Goal: Navigation & Orientation: Understand site structure

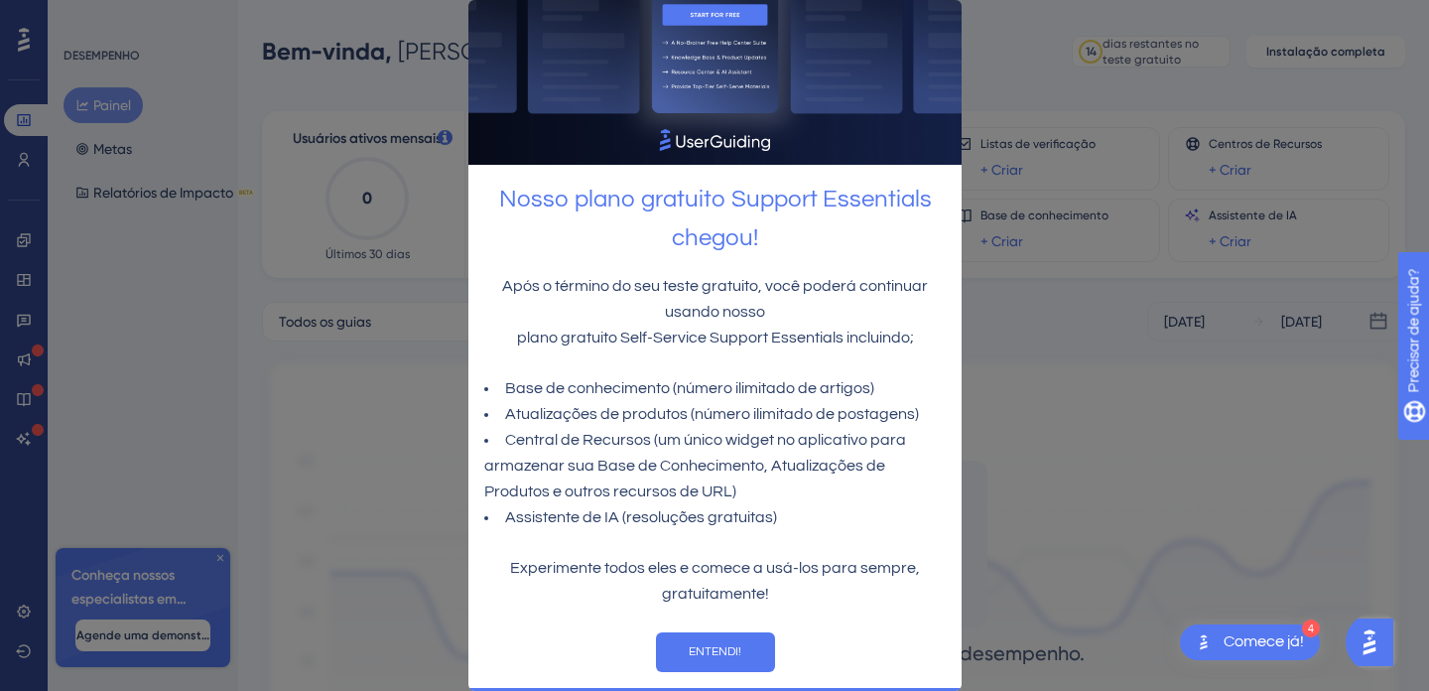
scroll to position [90, 0]
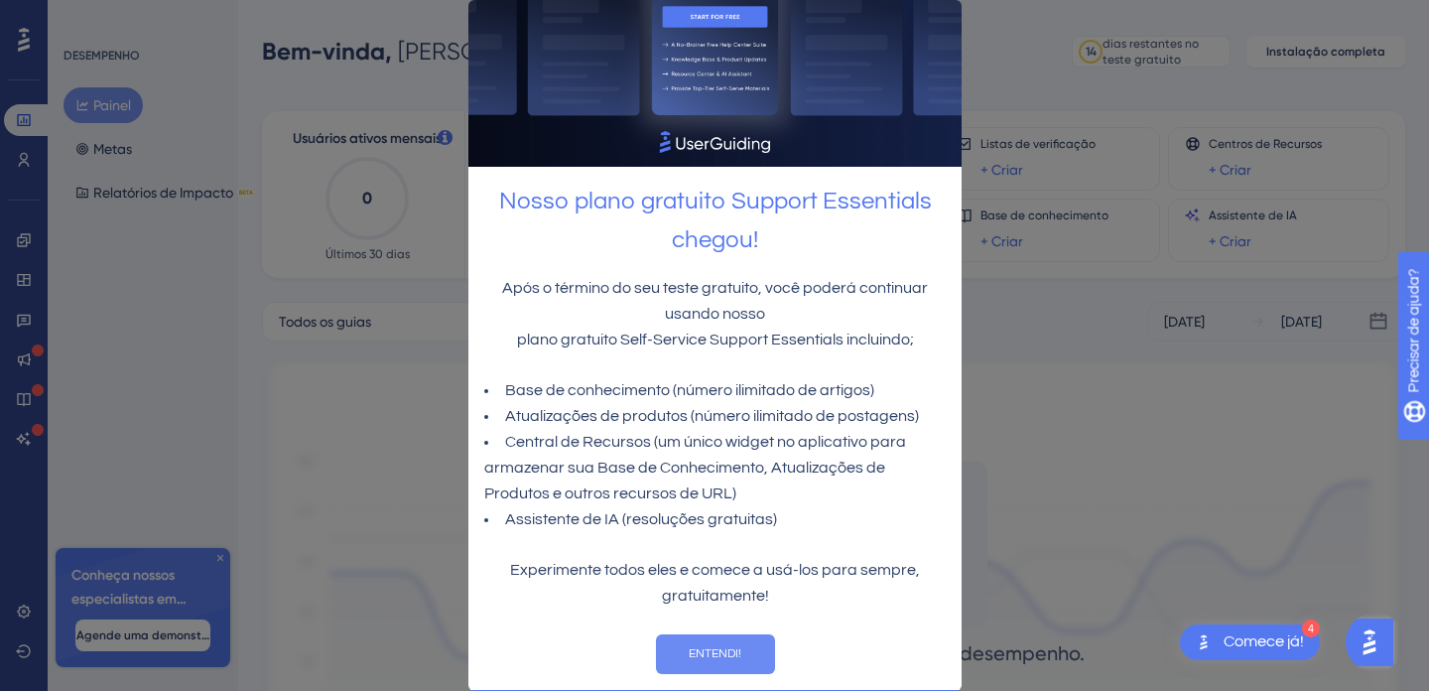
click at [731, 659] on font "ENTENDI!" at bounding box center [714, 653] width 53 height 13
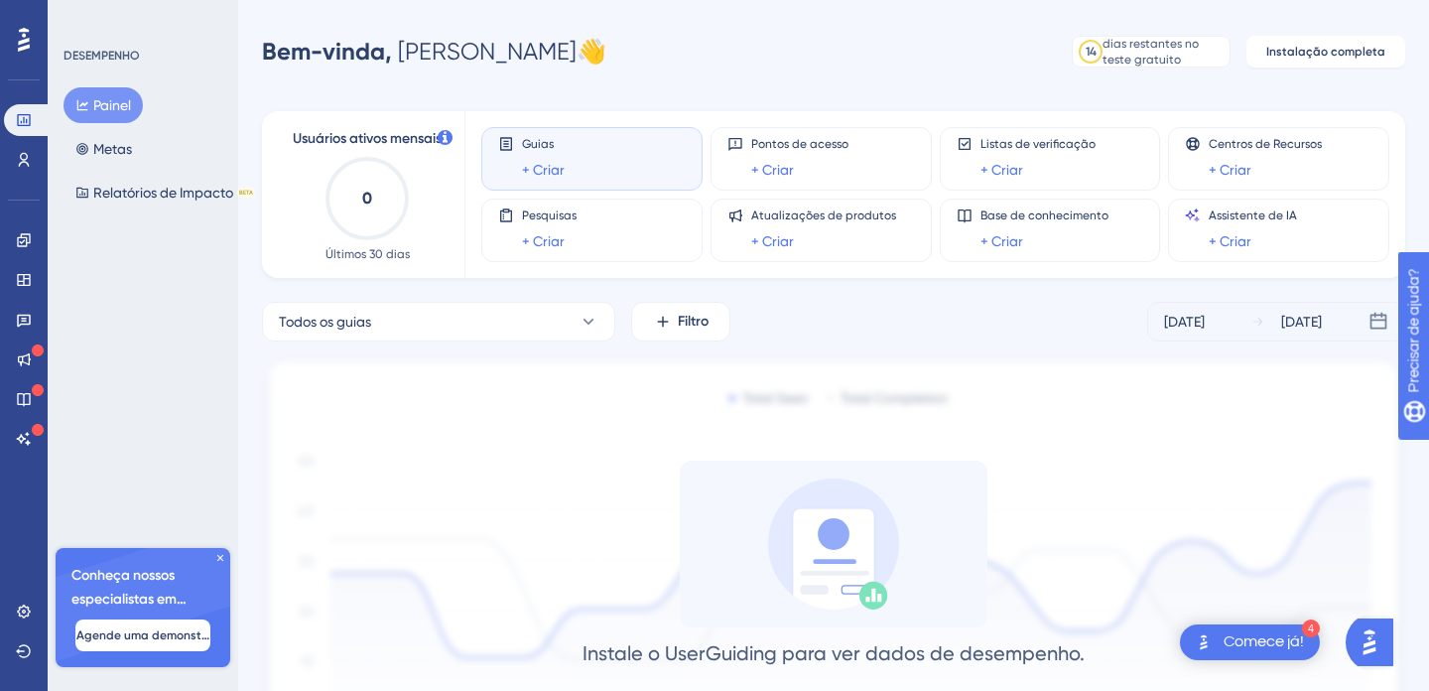
click at [27, 33] on icon at bounding box center [24, 40] width 12 height 26
click at [20, 431] on icon at bounding box center [24, 439] width 16 height 16
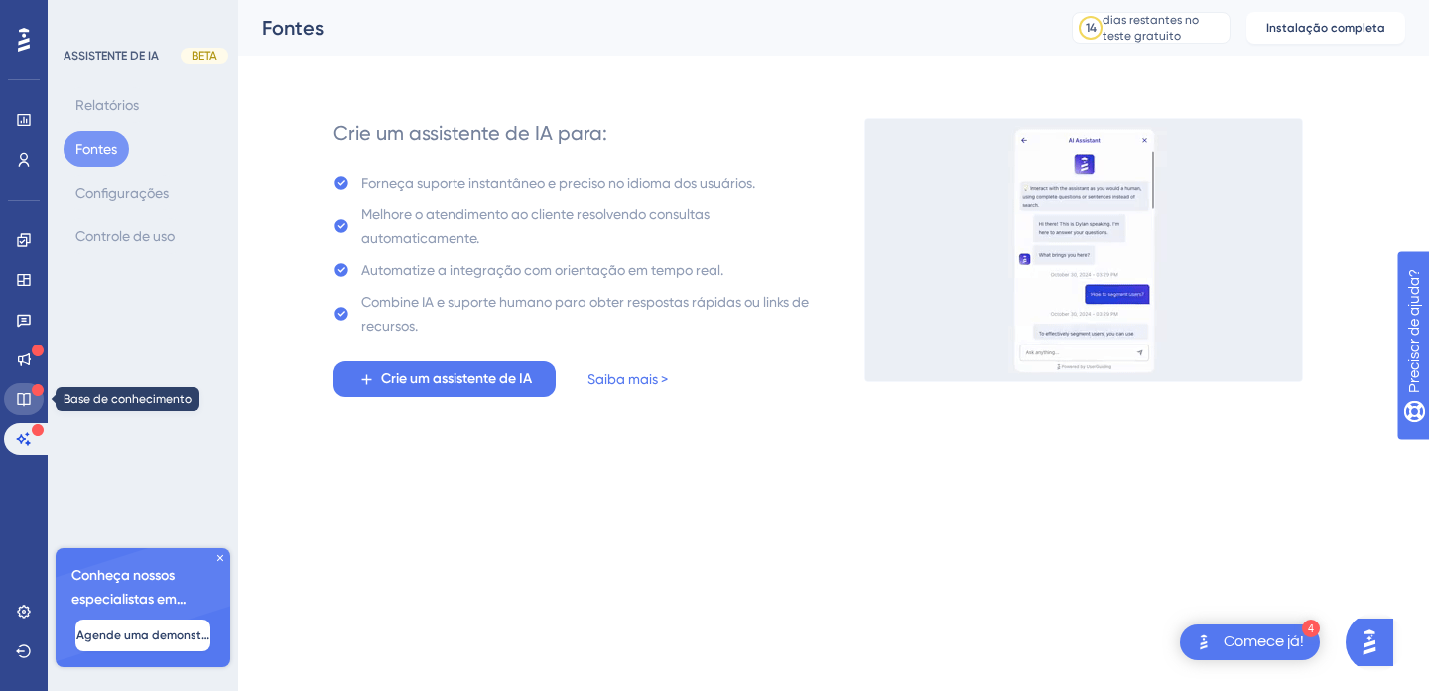
click at [26, 398] on icon at bounding box center [24, 399] width 16 height 16
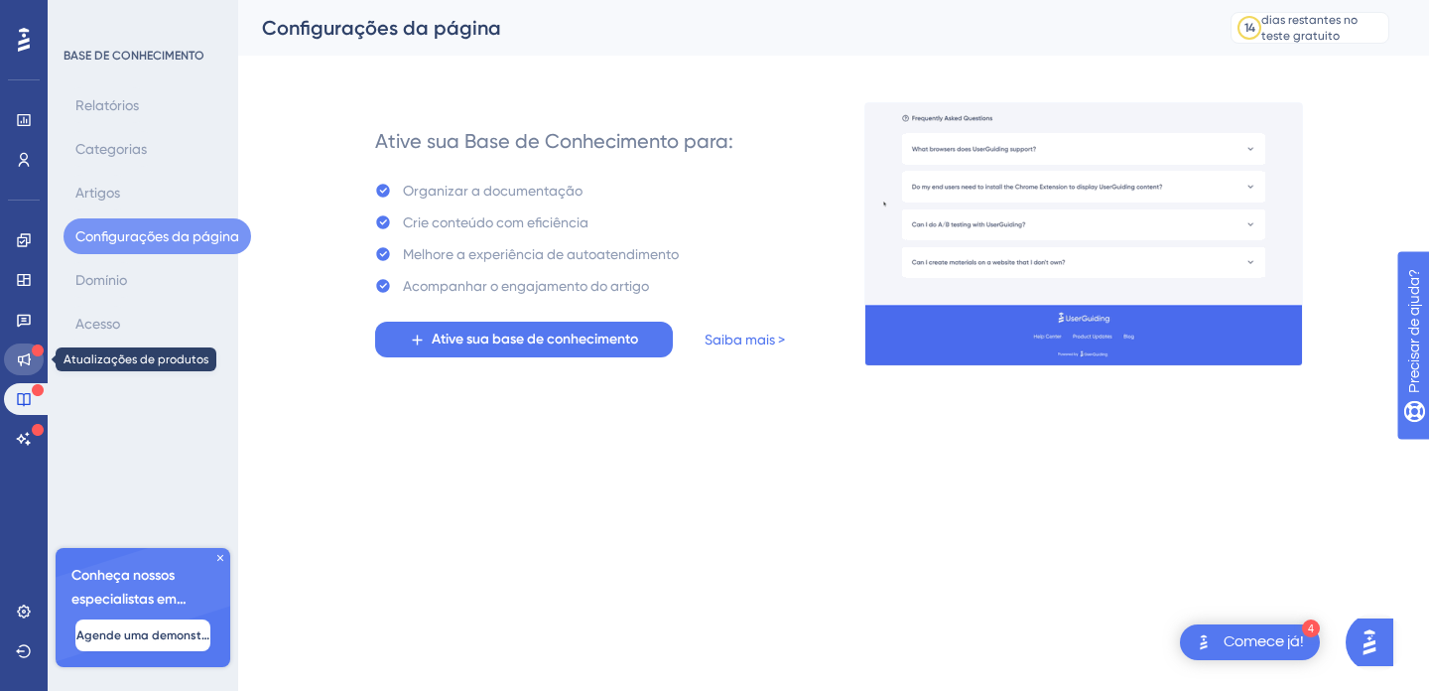
click at [20, 351] on icon at bounding box center [24, 359] width 16 height 16
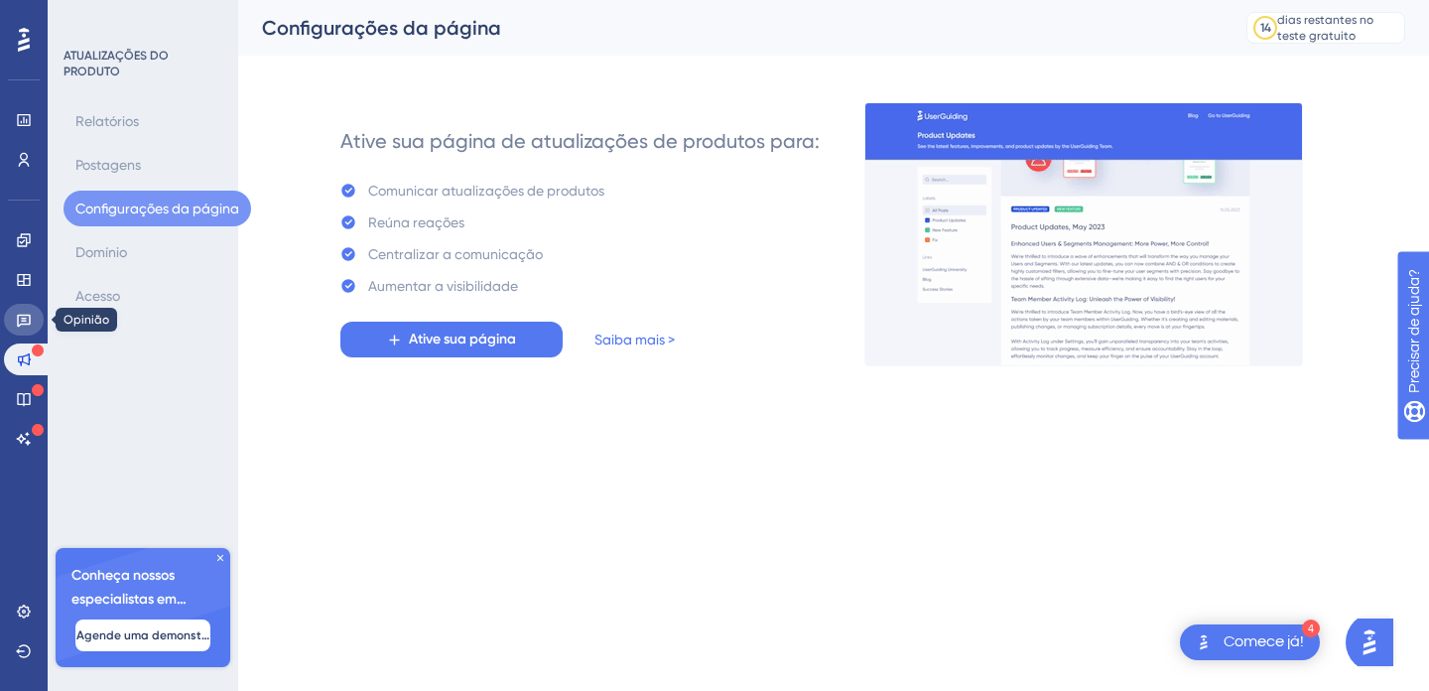
click at [24, 312] on icon at bounding box center [24, 320] width 16 height 16
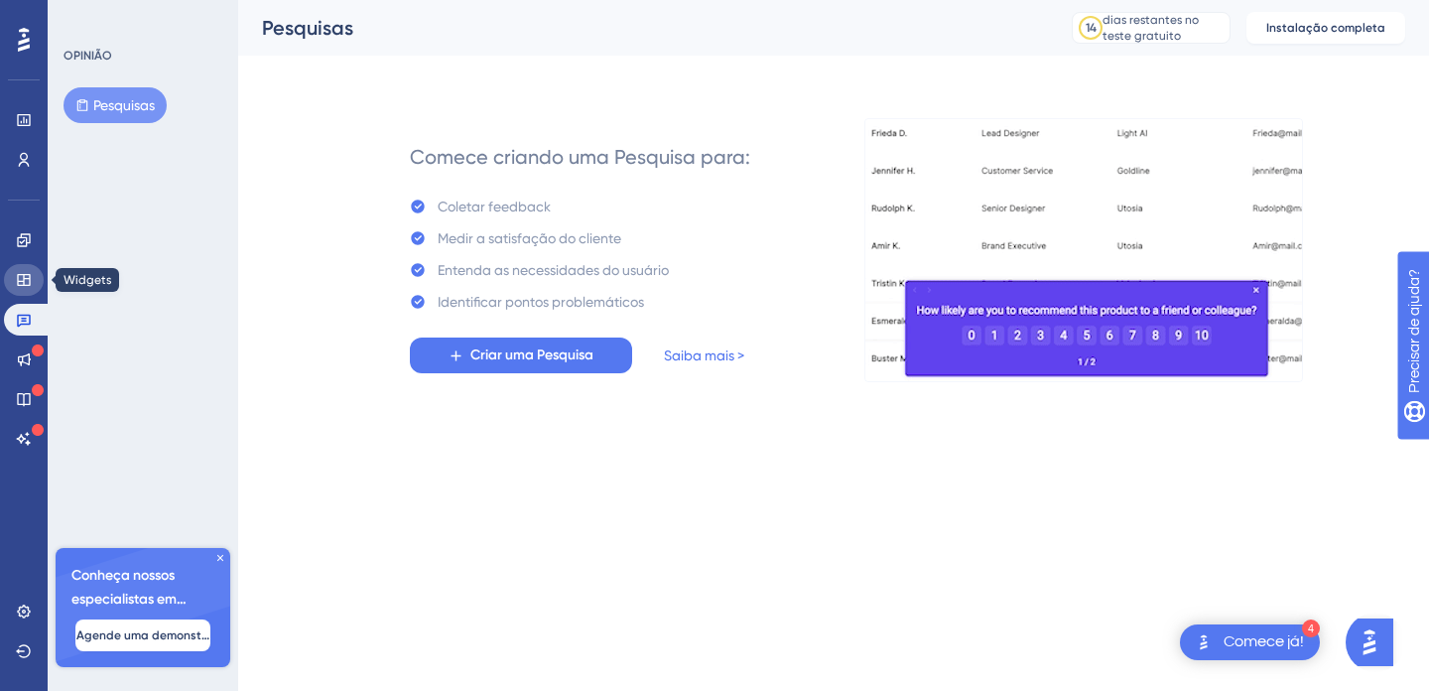
click at [23, 279] on icon at bounding box center [23, 280] width 13 height 12
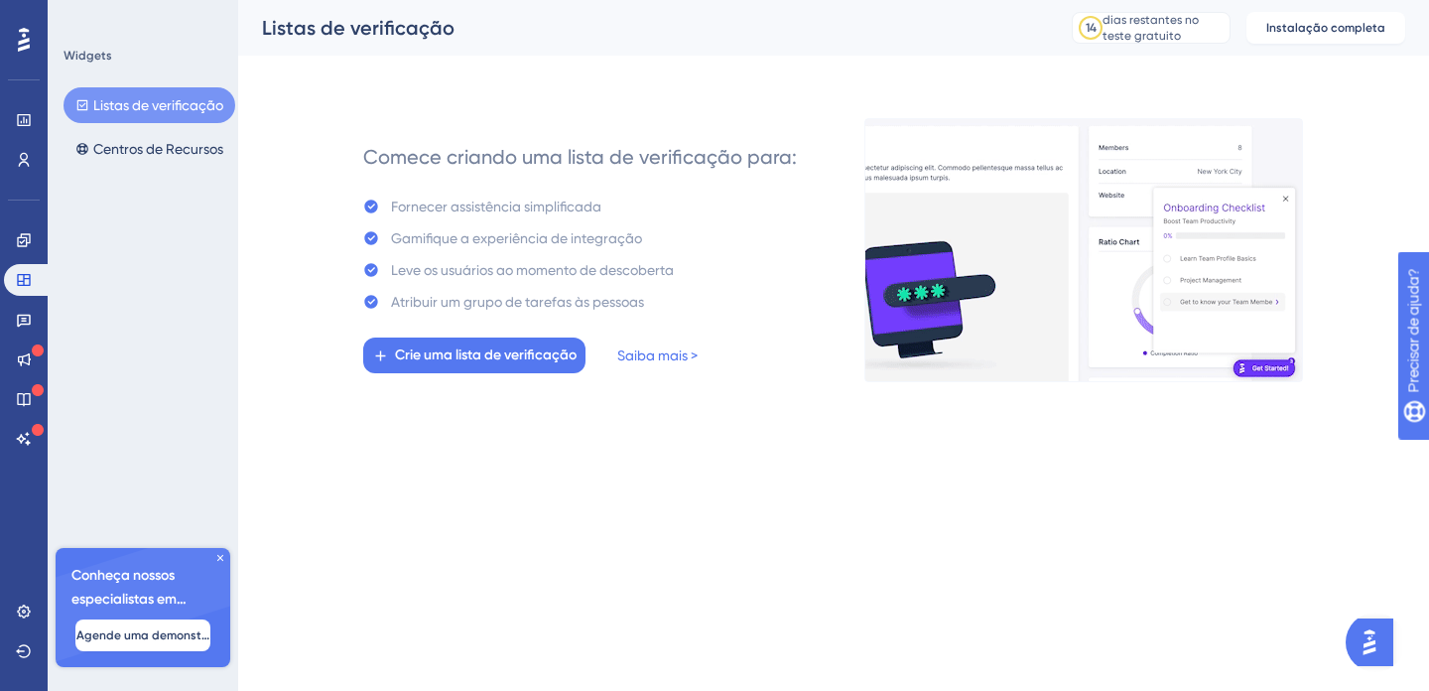
click at [23, 256] on div "Noivado Widgets Opinião Atualizações de produtos Base de conhecimento Assistent…" at bounding box center [24, 339] width 40 height 230
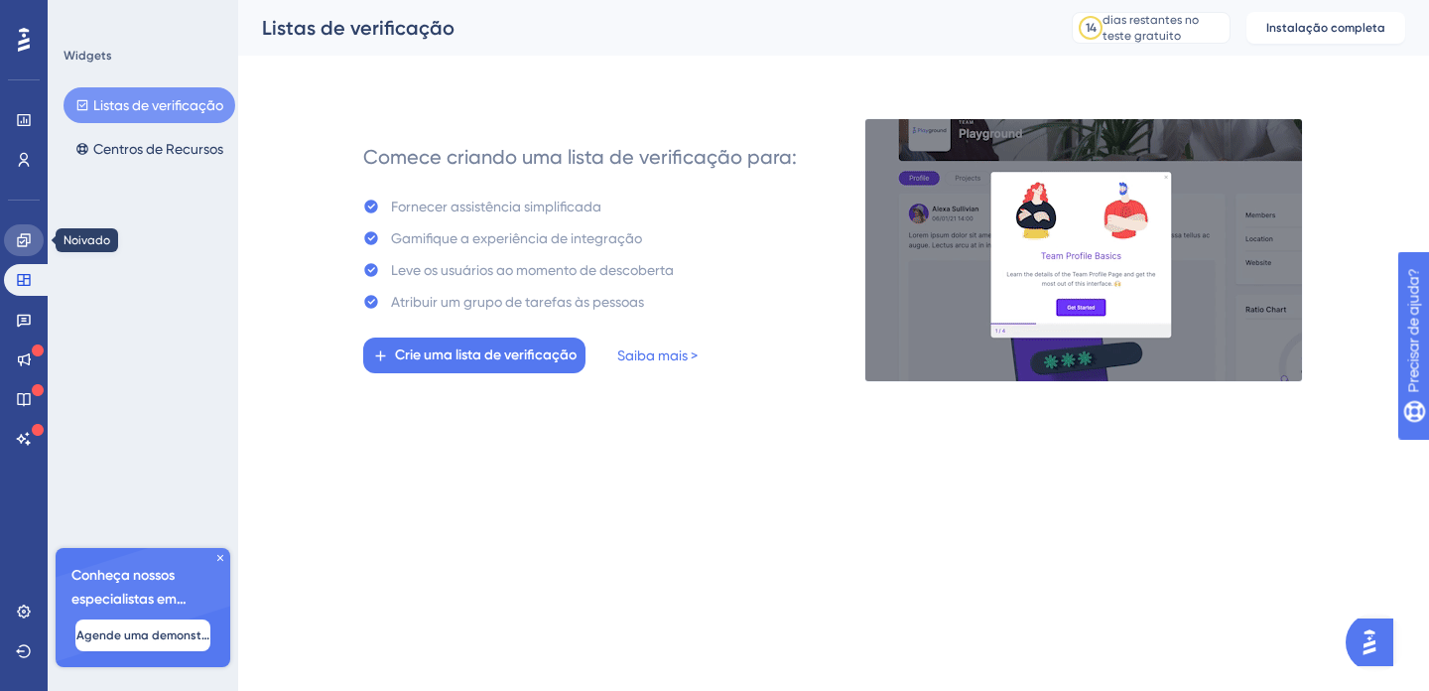
click at [23, 249] on link at bounding box center [24, 240] width 40 height 32
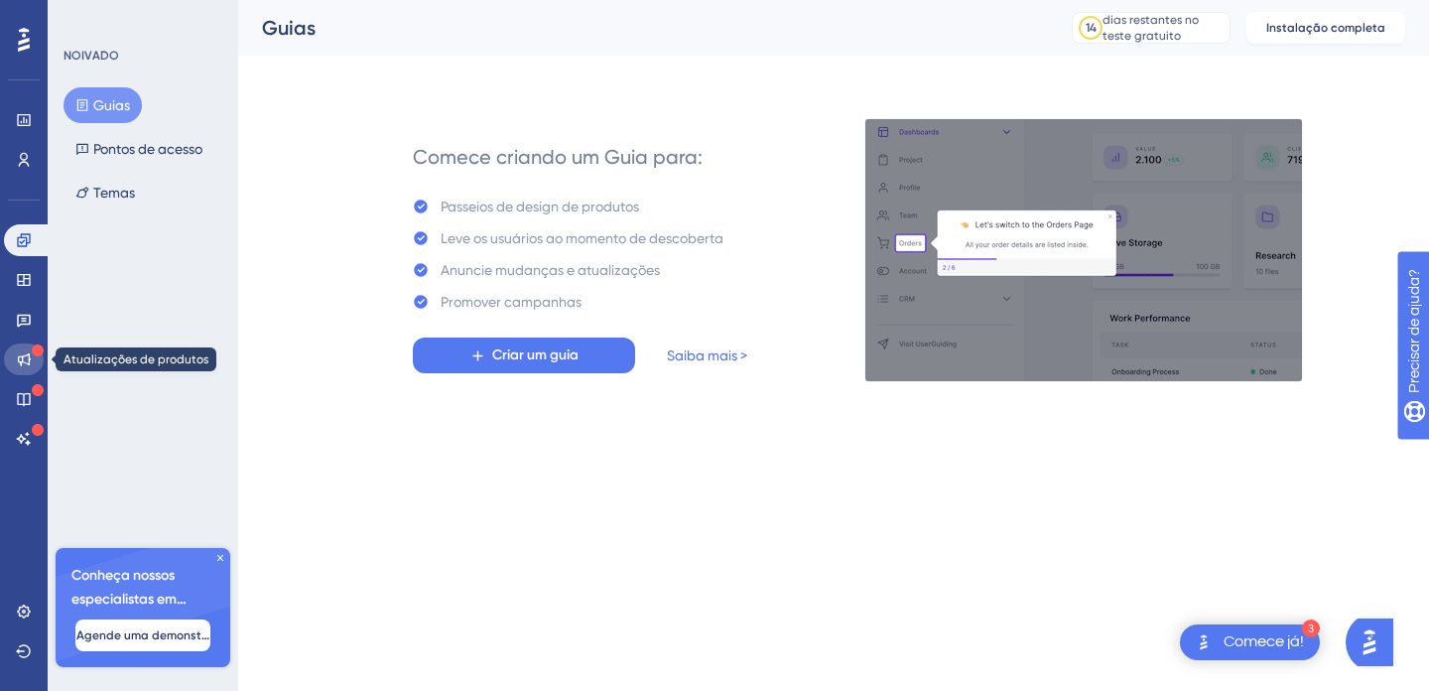
click at [27, 369] on link at bounding box center [24, 359] width 40 height 32
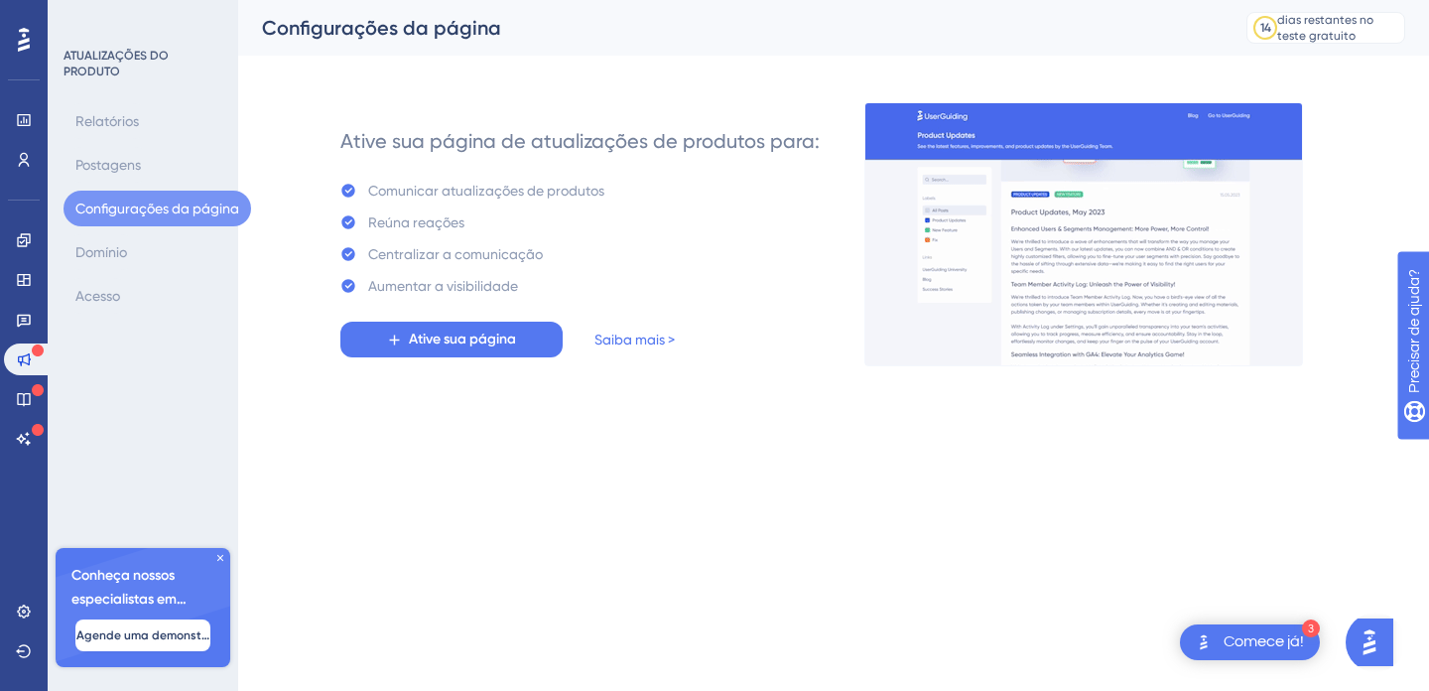
click at [109, 213] on font "Configurações da página" at bounding box center [157, 208] width 164 height 16
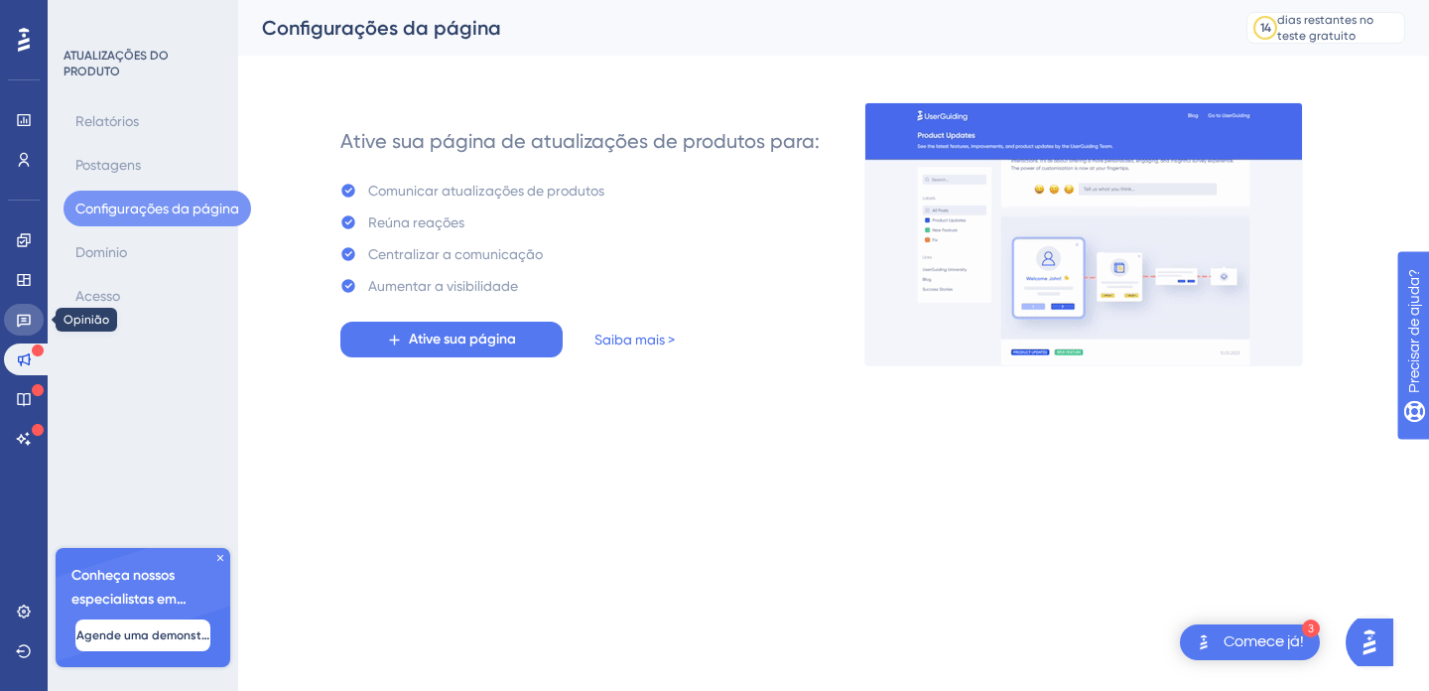
click at [33, 322] on link at bounding box center [24, 320] width 40 height 32
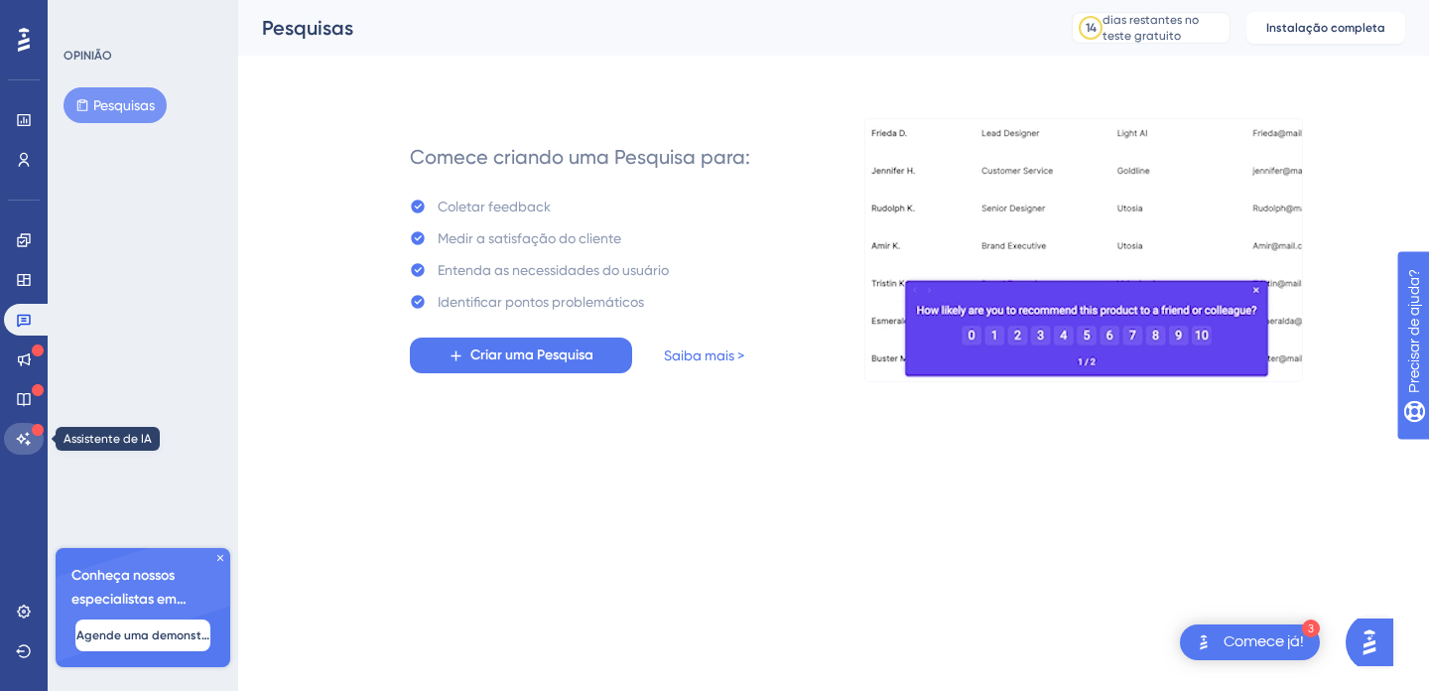
click at [22, 427] on link at bounding box center [24, 439] width 40 height 32
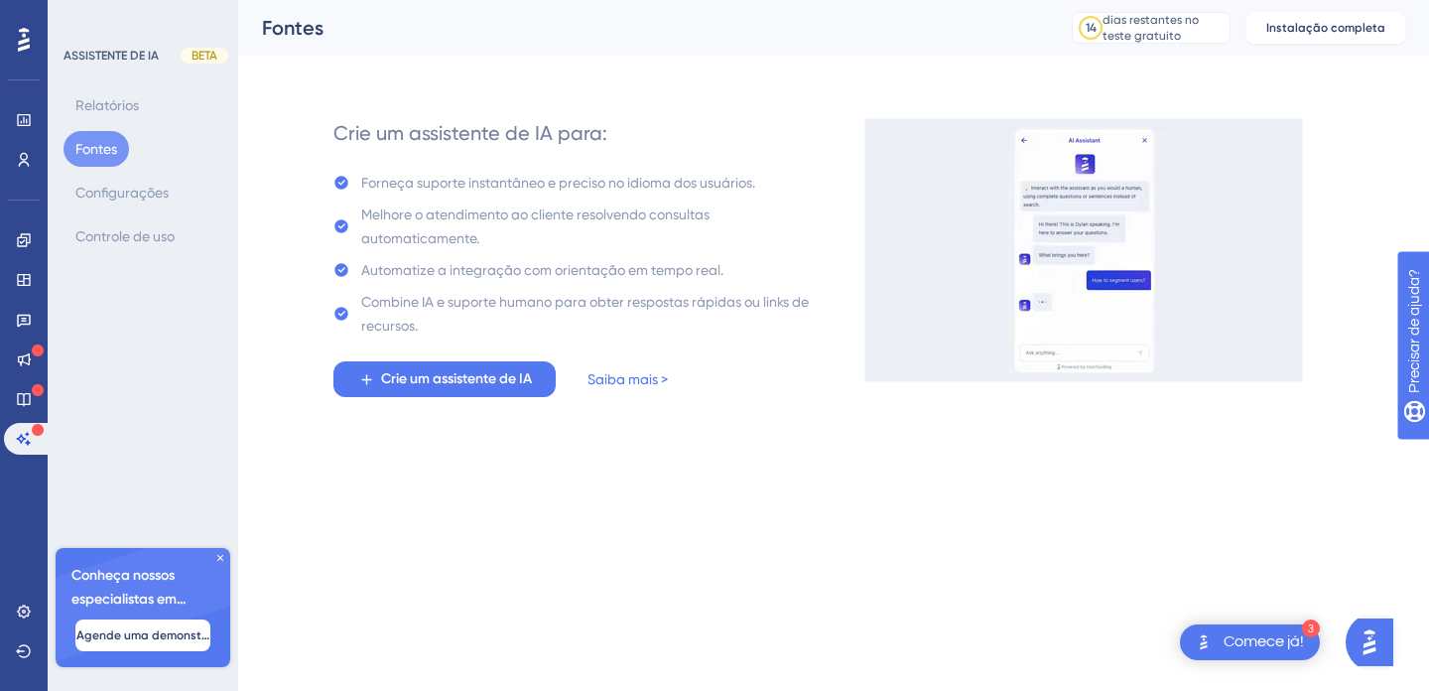
click at [19, 38] on icon at bounding box center [24, 40] width 12 height 26
click at [29, 115] on icon at bounding box center [23, 120] width 13 height 12
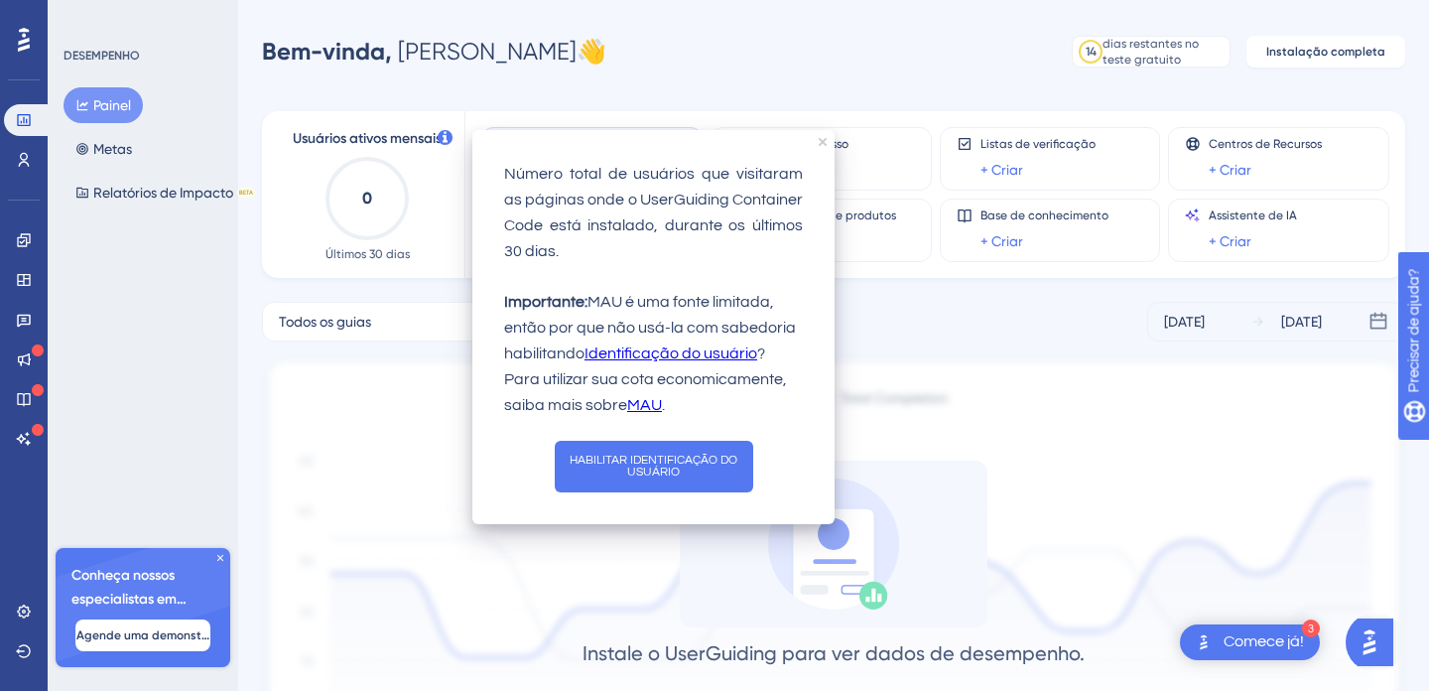
click at [582, 648] on div "Instale o UserGuiding para ver dados de desempenho. Depois de instalar o código…" at bounding box center [833, 622] width 1143 height 322
